Goal: Book appointment/travel/reservation

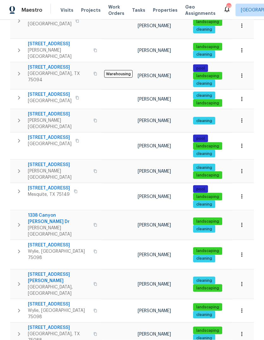
scroll to position [24, 0]
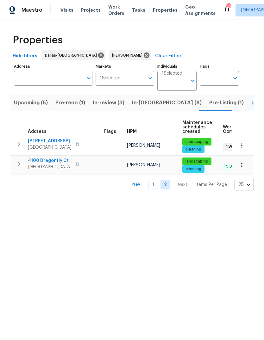
click at [45, 159] on span "4100 Dragonfly Ct" at bounding box center [50, 161] width 44 height 6
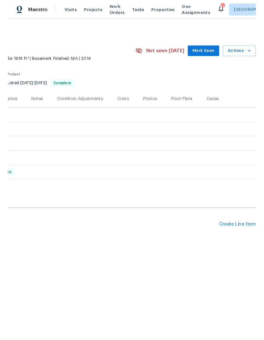
scroll to position [0, 94]
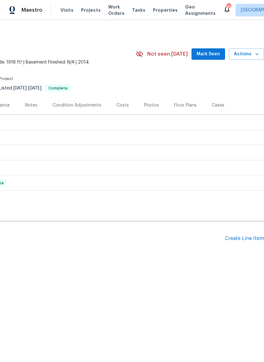
click at [254, 57] on icon "button" at bounding box center [257, 54] width 6 height 6
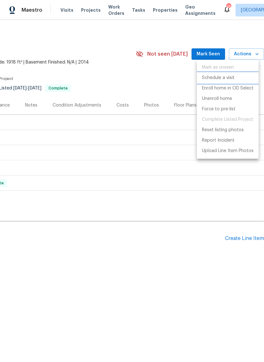
click at [225, 77] on p "Schedule a visit" at bounding box center [218, 78] width 33 height 7
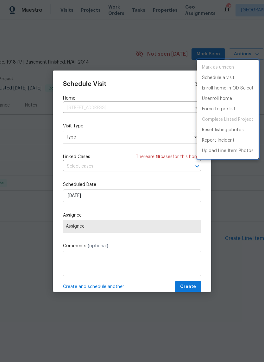
click at [134, 138] on div at bounding box center [132, 181] width 264 height 362
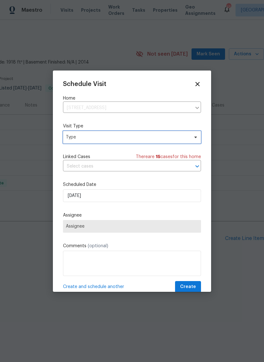
click at [138, 139] on span "Type" at bounding box center [127, 137] width 123 height 6
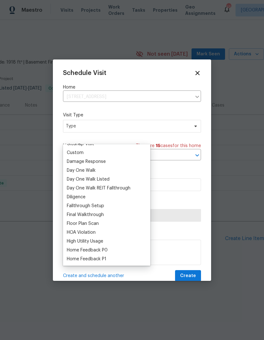
scroll to position [92, 0]
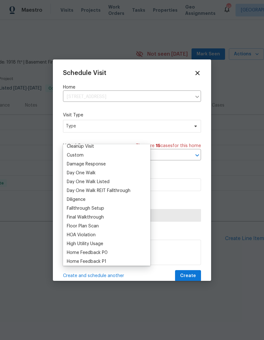
click at [79, 155] on div "Custom" at bounding box center [75, 155] width 17 height 6
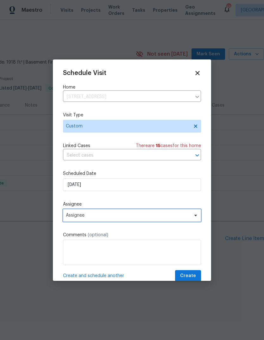
click at [131, 215] on span "Assignee" at bounding box center [128, 215] width 124 height 5
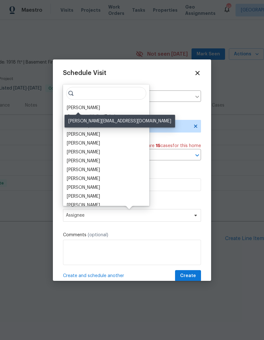
click at [83, 110] on div "[PERSON_NAME]" at bounding box center [83, 108] width 33 height 6
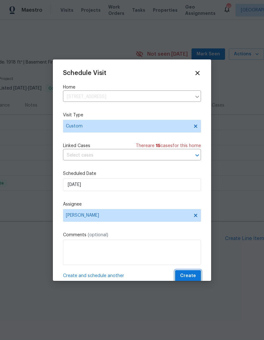
click at [191, 277] on span "Create" at bounding box center [188, 276] width 16 height 8
